Goal: Task Accomplishment & Management: Manage account settings

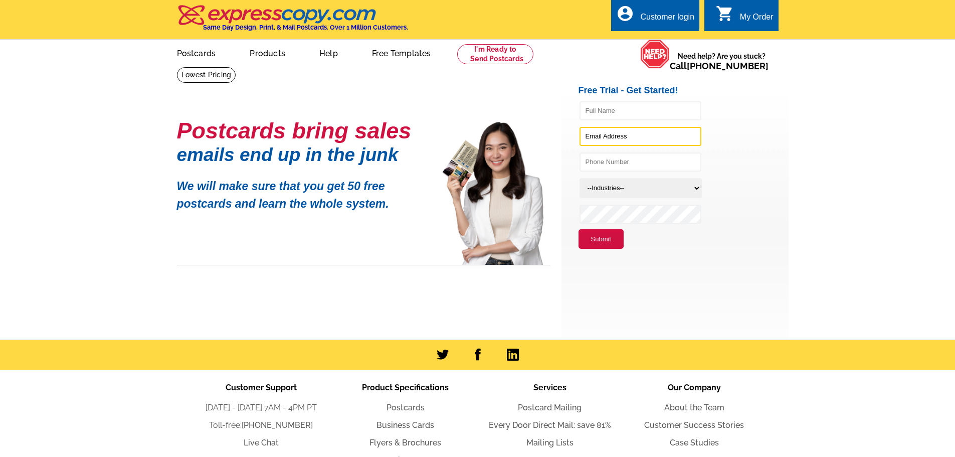
type input "[EMAIL_ADDRESS][DOMAIN_NAME]"
click at [646, 23] on div "Customer login" at bounding box center [667, 20] width 54 height 14
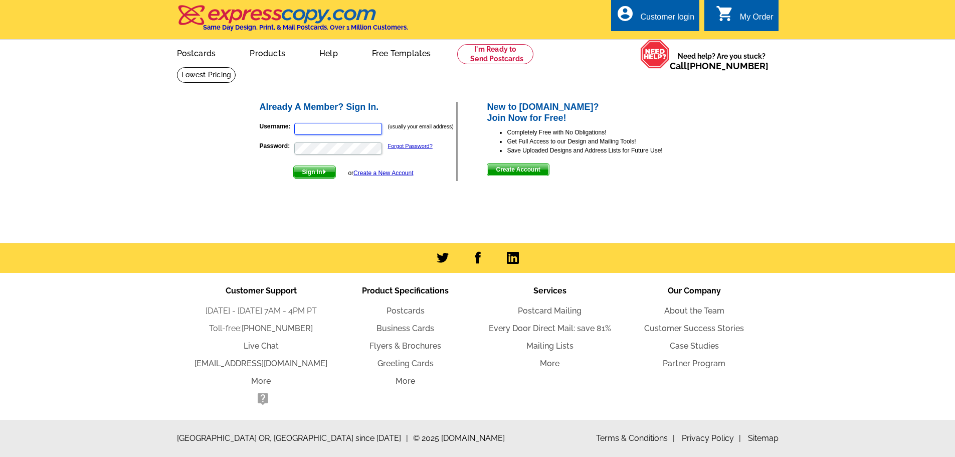
type input "[EMAIL_ADDRESS][DOMAIN_NAME]"
click at [317, 172] on span "Sign In" at bounding box center [315, 172] width 42 height 12
